Goal: Task Accomplishment & Management: Use online tool/utility

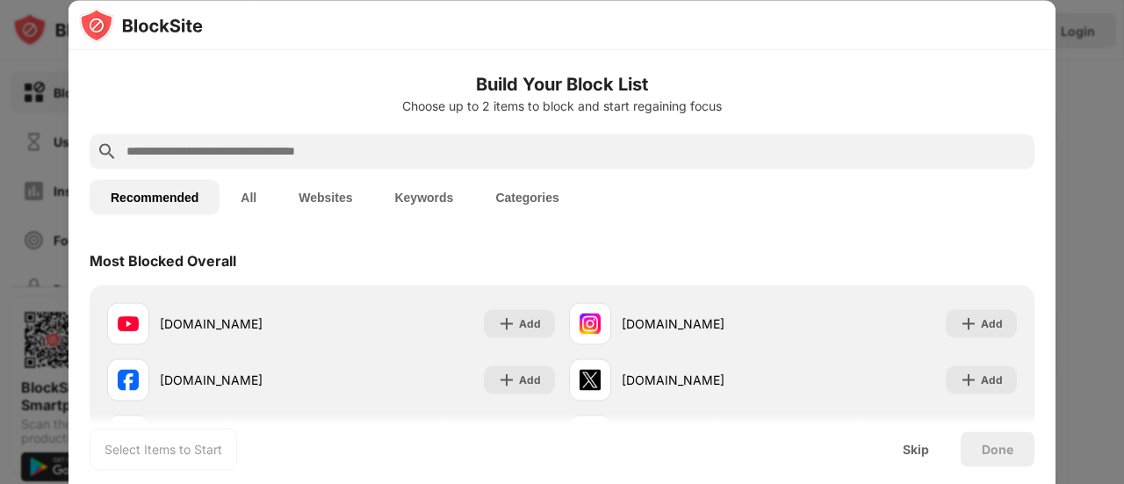
click at [393, 251] on div "Most Blocked Overall" at bounding box center [562, 259] width 945 height 49
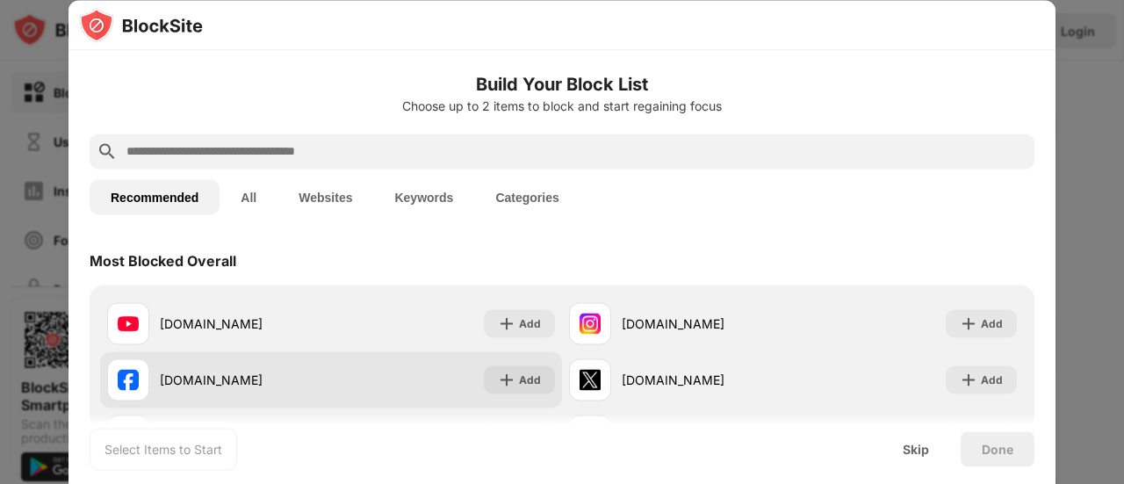
click at [233, 379] on div "[DOMAIN_NAME]" at bounding box center [245, 380] width 171 height 18
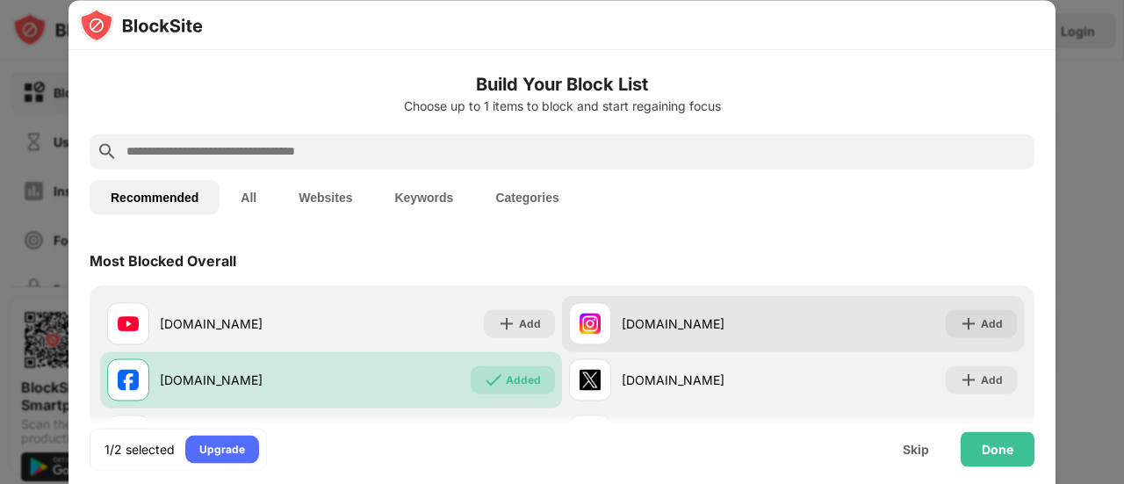
click at [639, 333] on div "[DOMAIN_NAME]" at bounding box center [681, 323] width 224 height 42
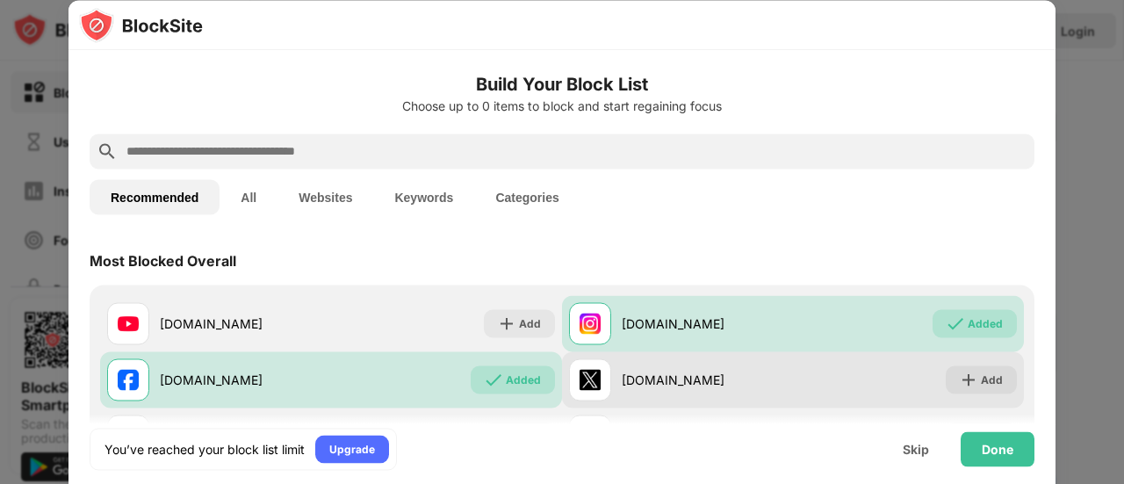
click at [822, 385] on div "[DOMAIN_NAME] Add" at bounding box center [793, 379] width 462 height 56
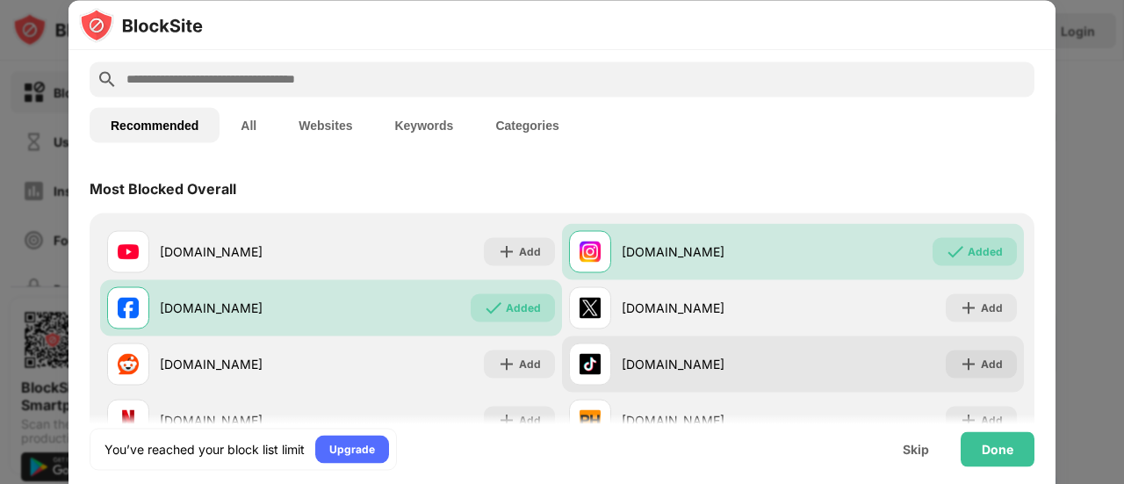
scroll to position [88, 0]
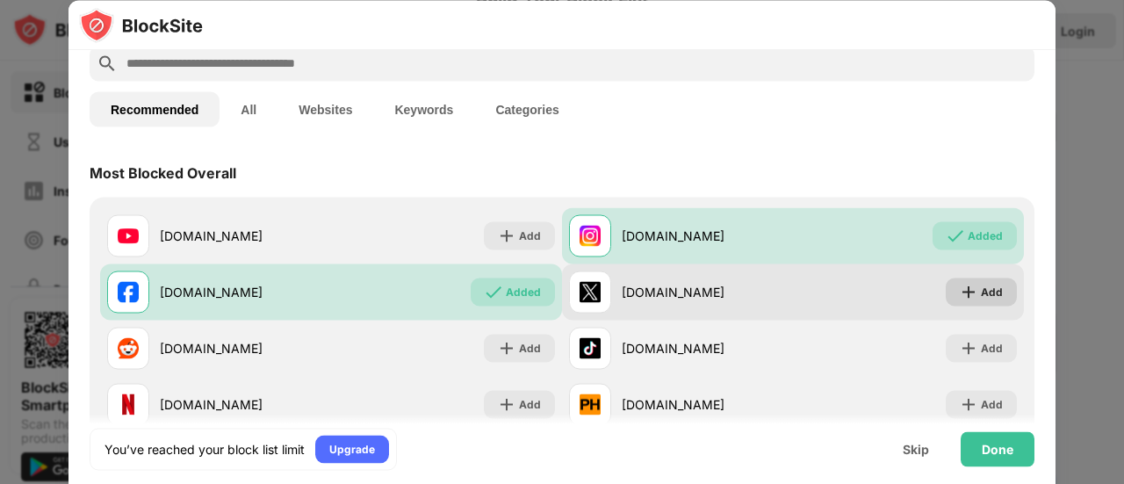
click at [981, 298] on div "Add" at bounding box center [992, 292] width 22 height 18
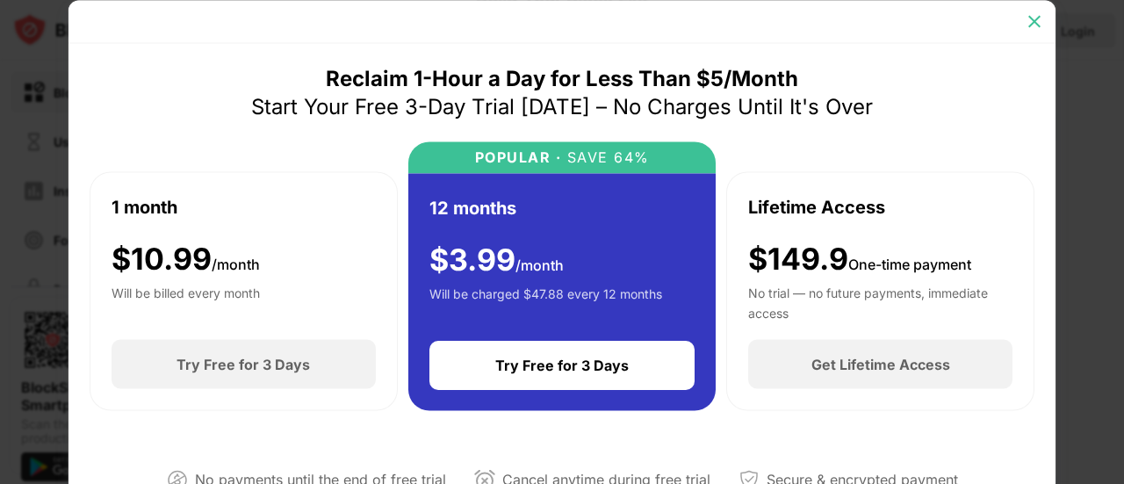
click at [1024, 19] on div at bounding box center [1034, 21] width 28 height 28
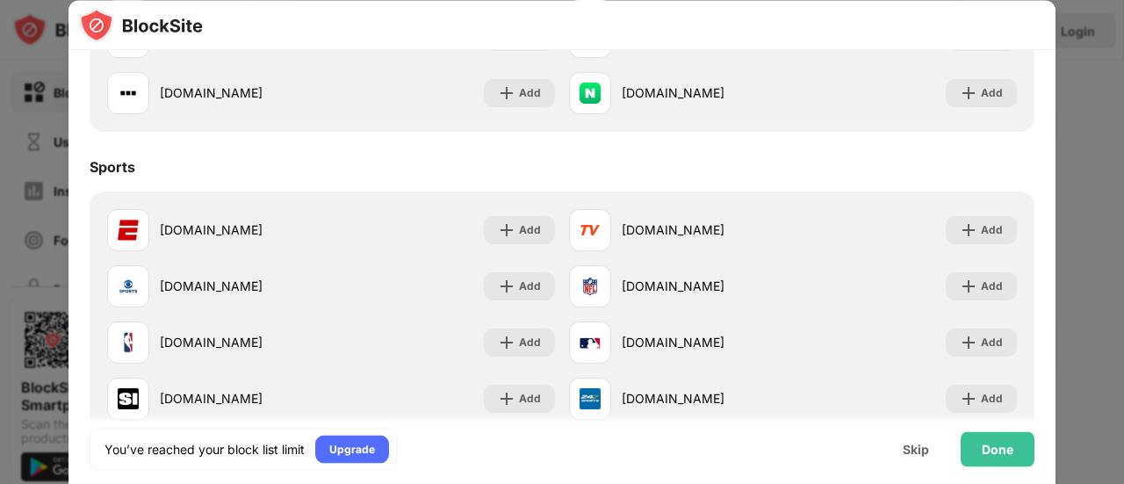
scroll to position [1580, 0]
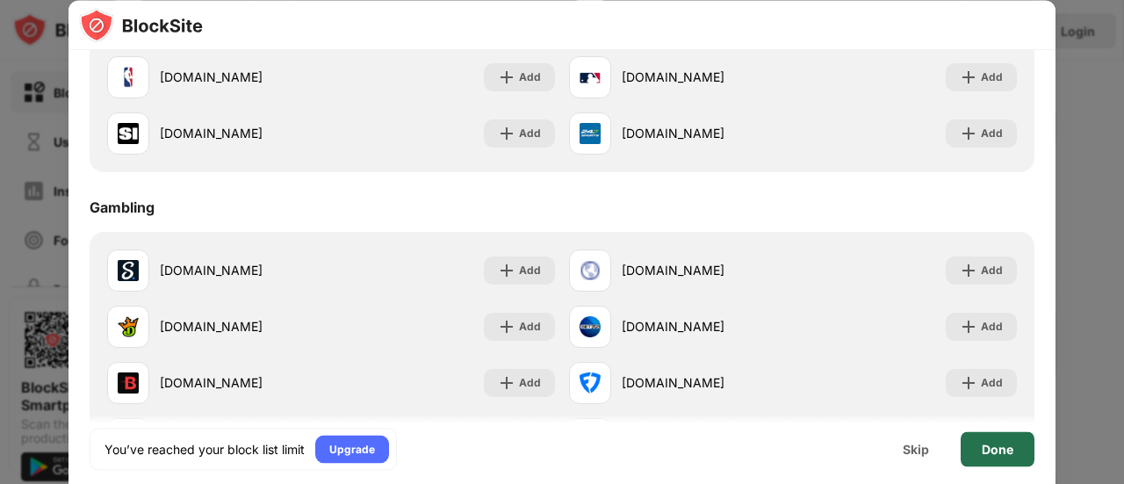
click at [1003, 447] on div "Done" at bounding box center [998, 449] width 32 height 14
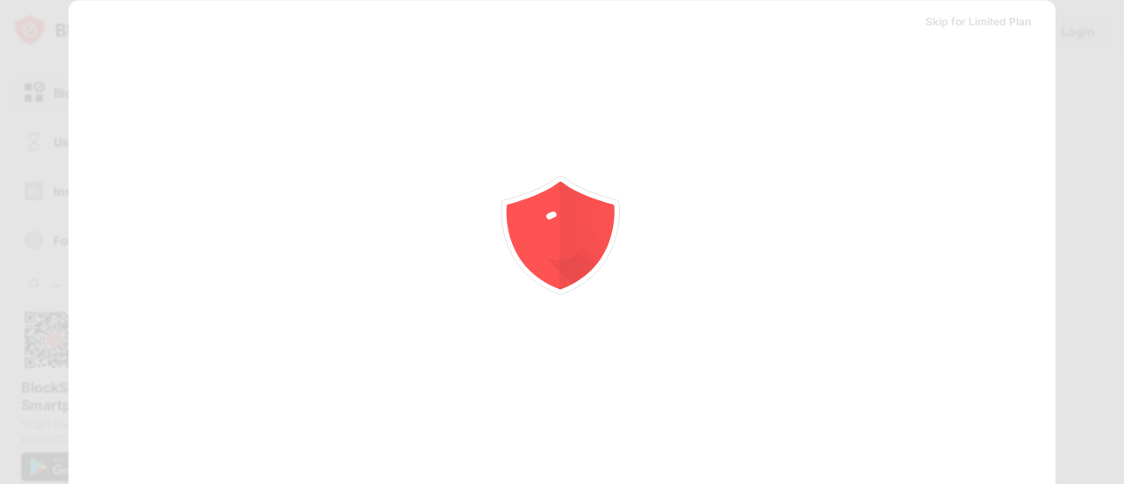
scroll to position [0, 0]
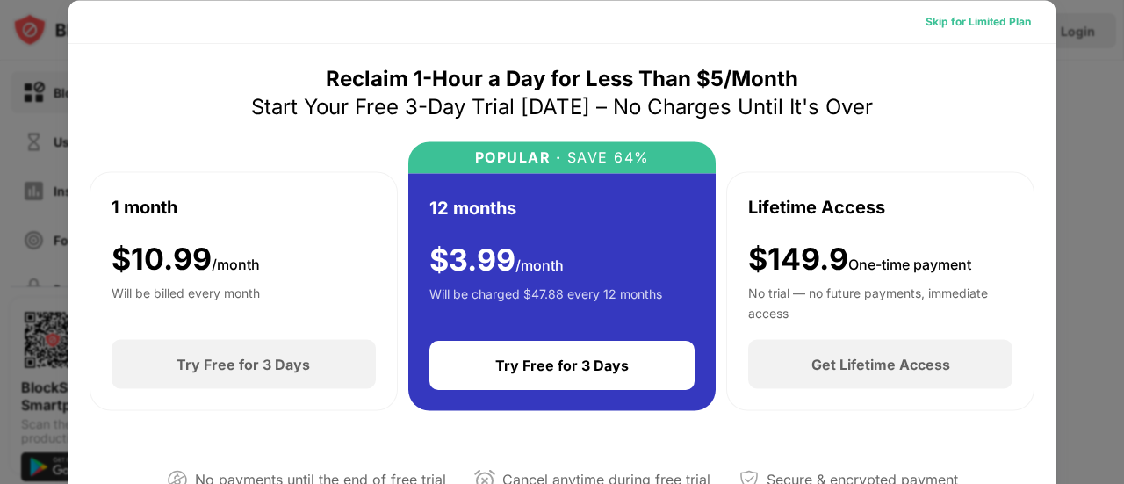
click at [942, 23] on div "Skip for Limited Plan" at bounding box center [977, 21] width 105 height 18
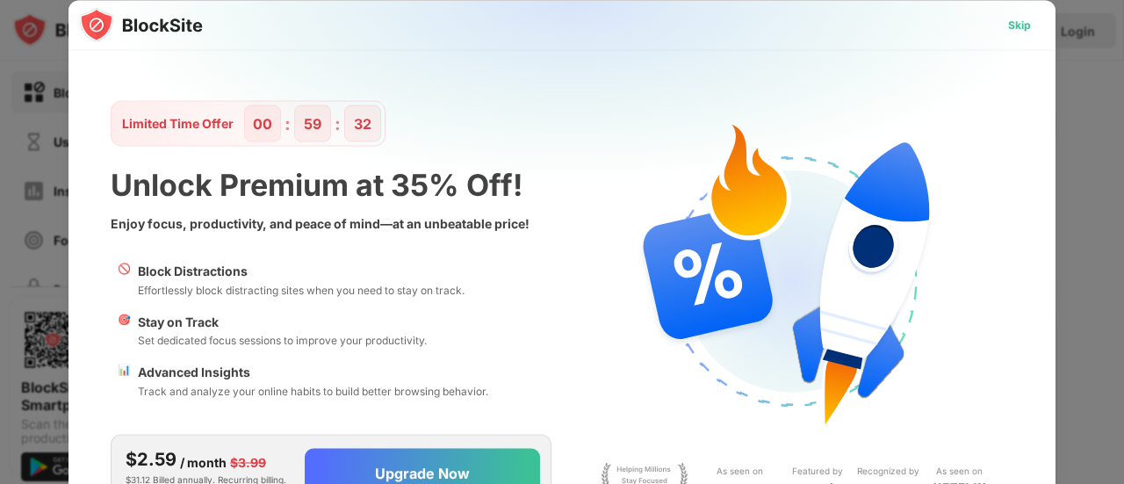
click at [1015, 29] on div "Skip" at bounding box center [1019, 25] width 23 height 18
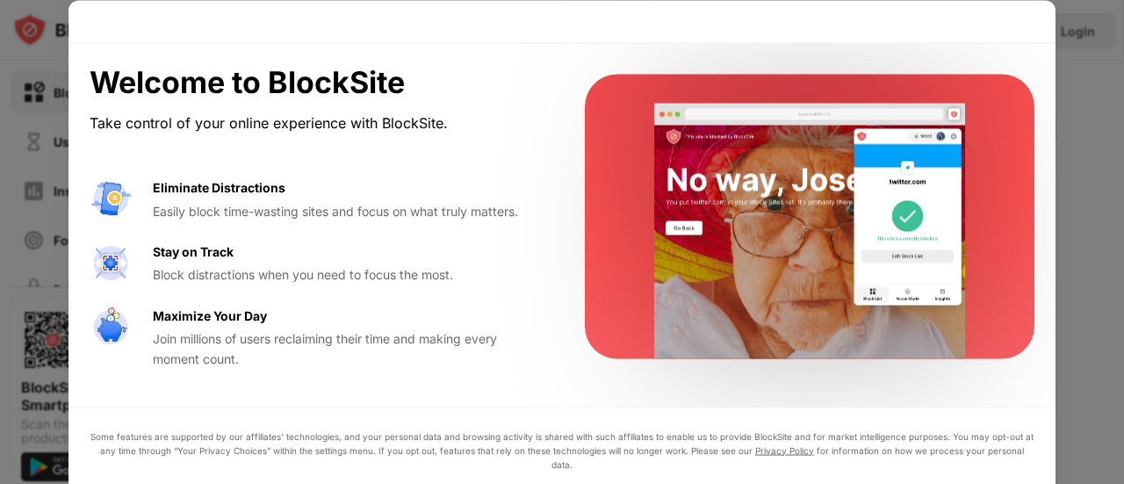
click at [1082, 32] on div at bounding box center [562, 242] width 1124 height 484
click at [1061, 53] on div at bounding box center [562, 242] width 1124 height 484
click at [209, 193] on div "Eliminate Distractions" at bounding box center [219, 187] width 133 height 19
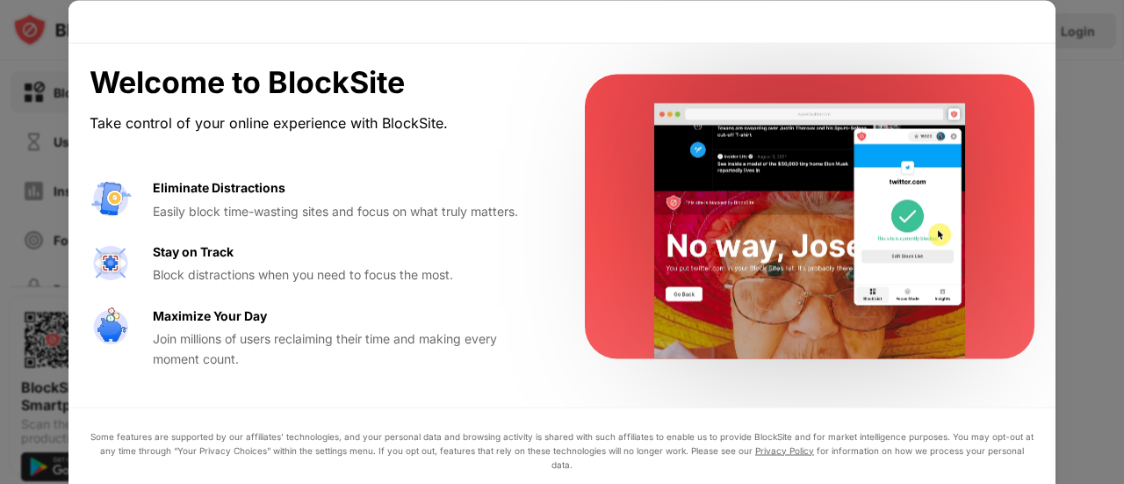
click at [200, 311] on div "Maximize Your Day" at bounding box center [210, 315] width 114 height 19
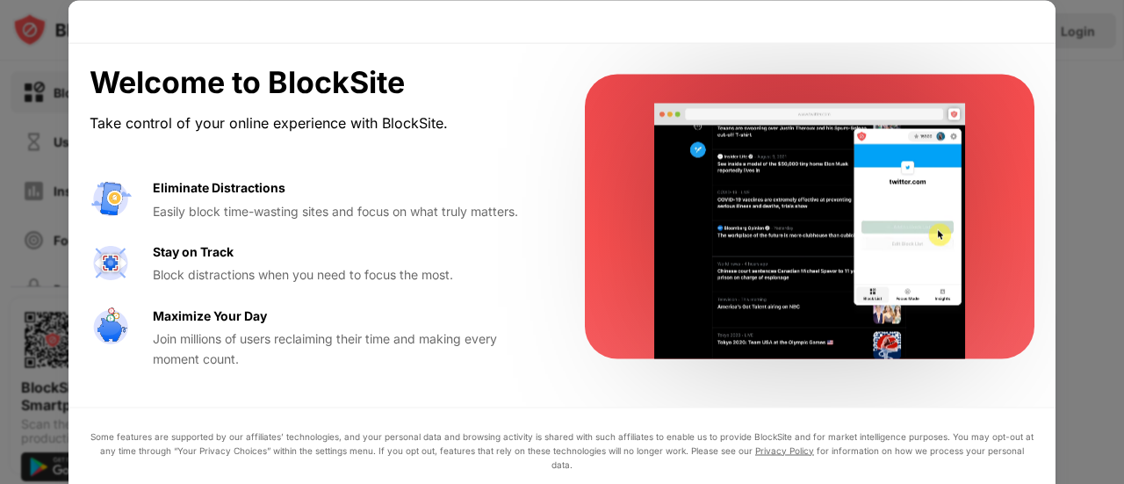
click at [184, 473] on div "Some features are supported by our affiliates’ technologies, and your personal …" at bounding box center [562, 484] width 945 height 112
click at [1113, 43] on div at bounding box center [562, 242] width 1124 height 484
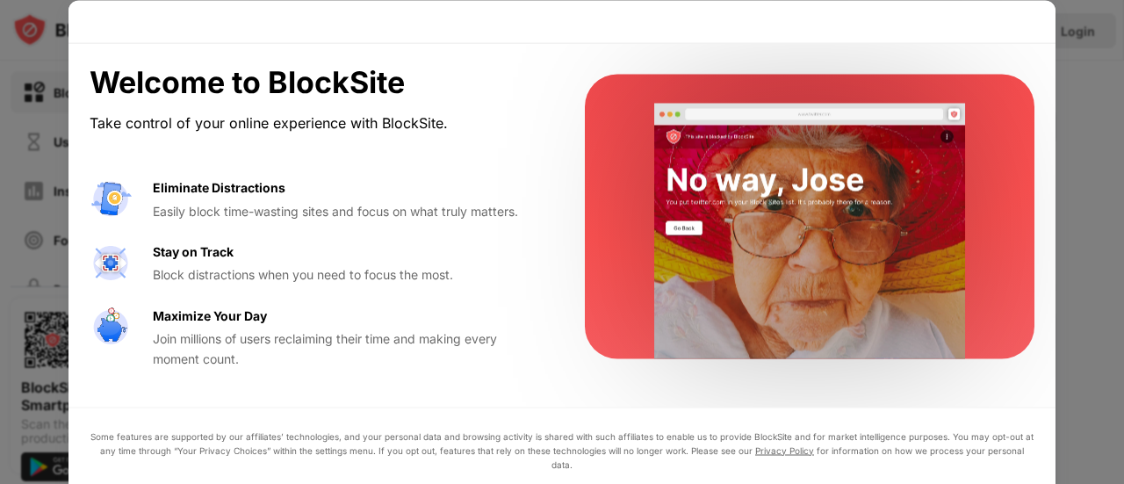
click at [67, 148] on div at bounding box center [562, 242] width 1124 height 484
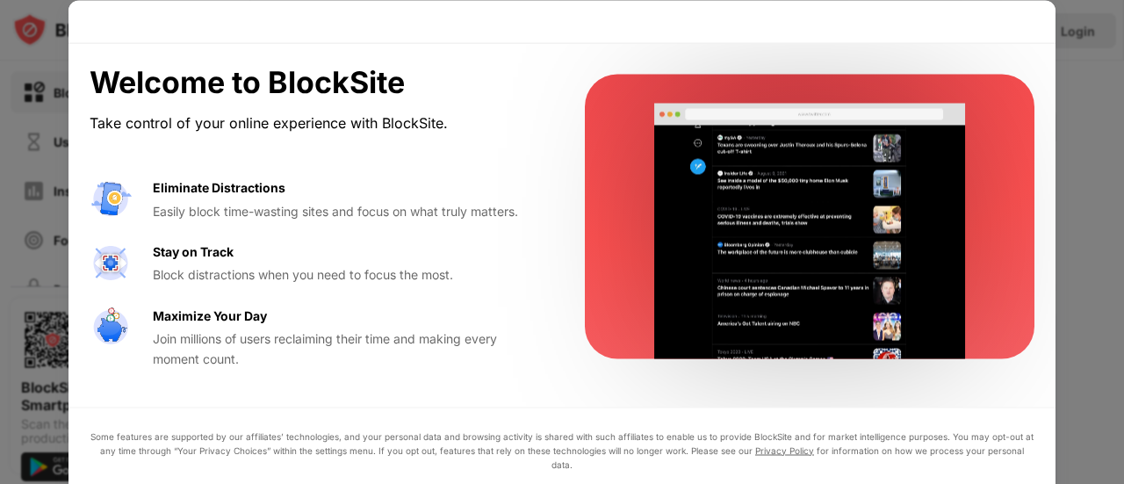
drag, startPoint x: 46, startPoint y: 53, endPoint x: 820, endPoint y: 192, distance: 786.9
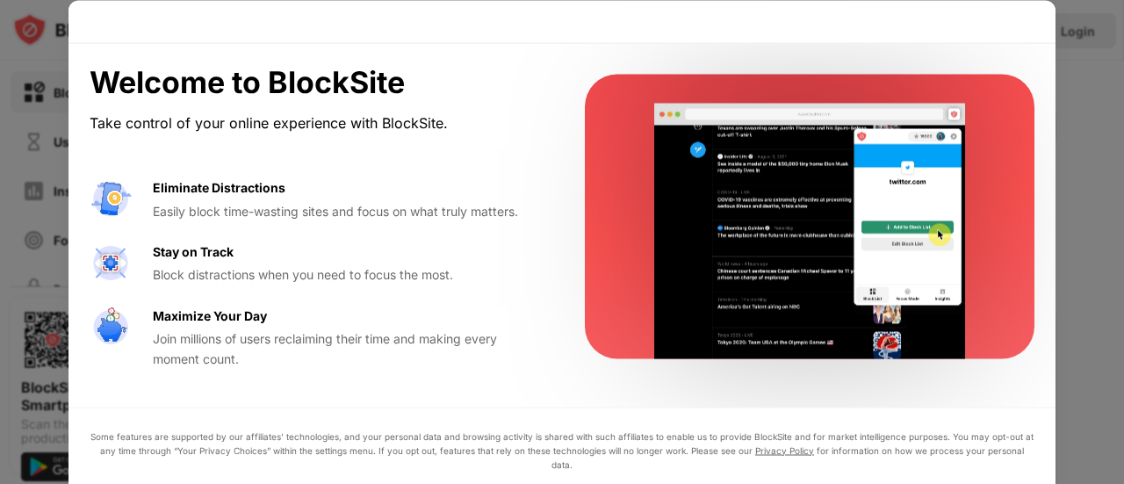
click at [826, 483] on div "Welcome to BlockSite Take control of your online experience with BlockSite. Eli…" at bounding box center [562, 484] width 1124 height 0
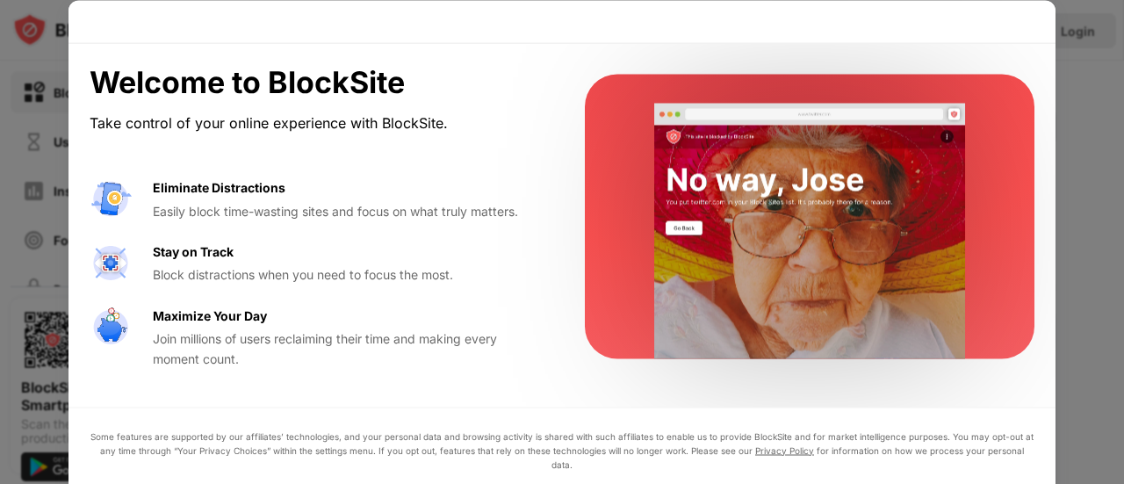
click at [795, 214] on video at bounding box center [809, 230] width 359 height 255
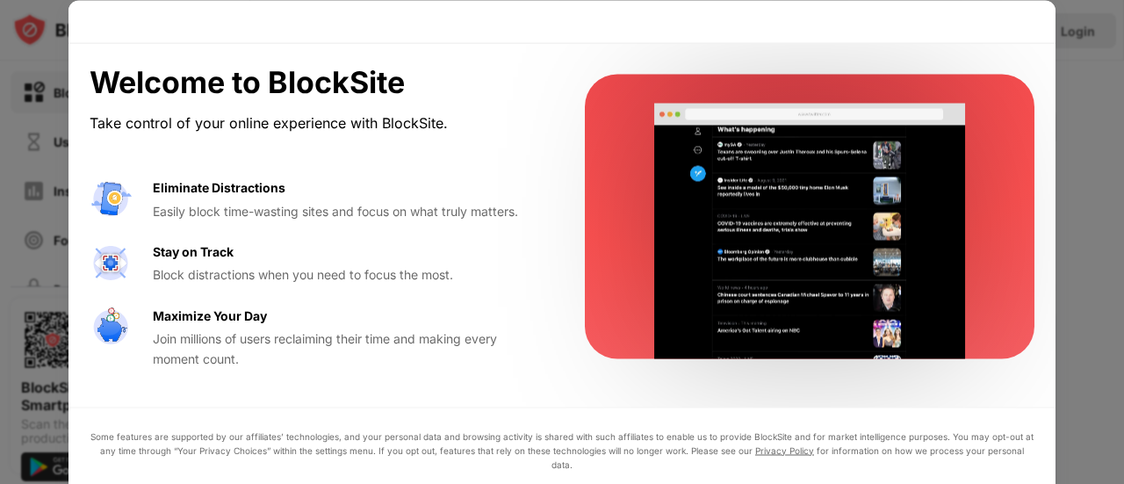
click at [1047, 45] on div "Welcome to BlockSite Take control of your online experience with BlockSite. Eli…" at bounding box center [561, 216] width 987 height 346
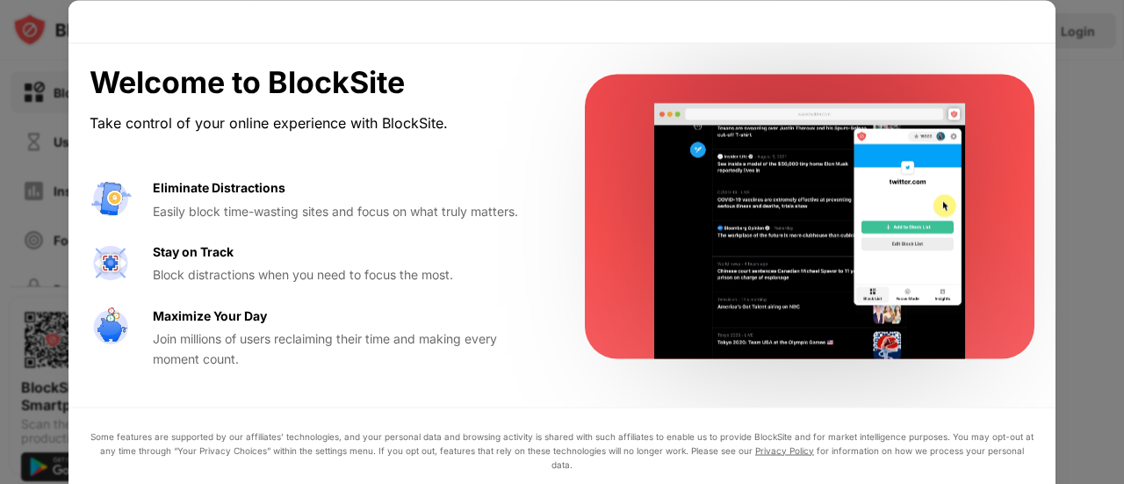
click at [1067, 5] on div at bounding box center [562, 242] width 1124 height 484
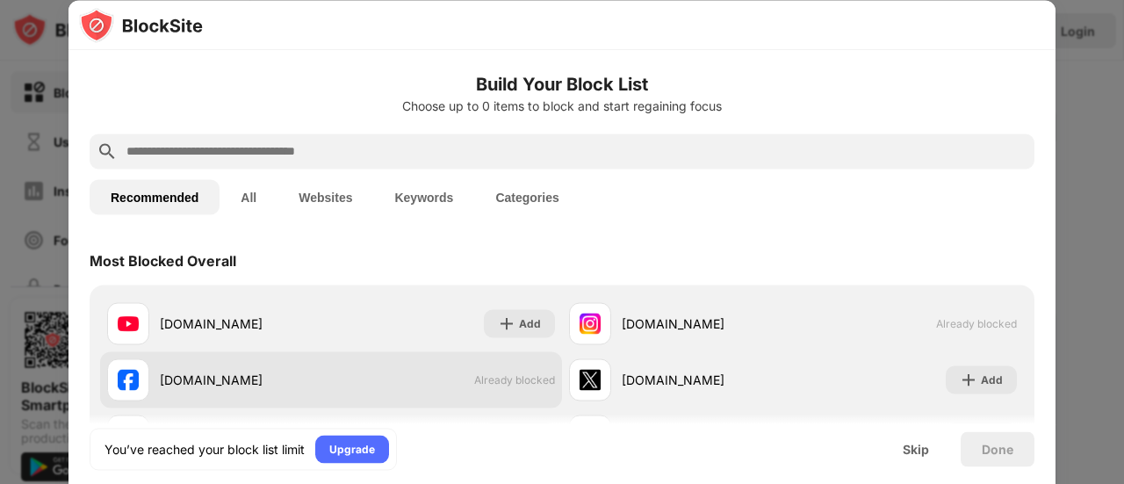
click at [277, 378] on div "[DOMAIN_NAME]" at bounding box center [245, 380] width 171 height 18
